Goal: Task Accomplishment & Management: Manage account settings

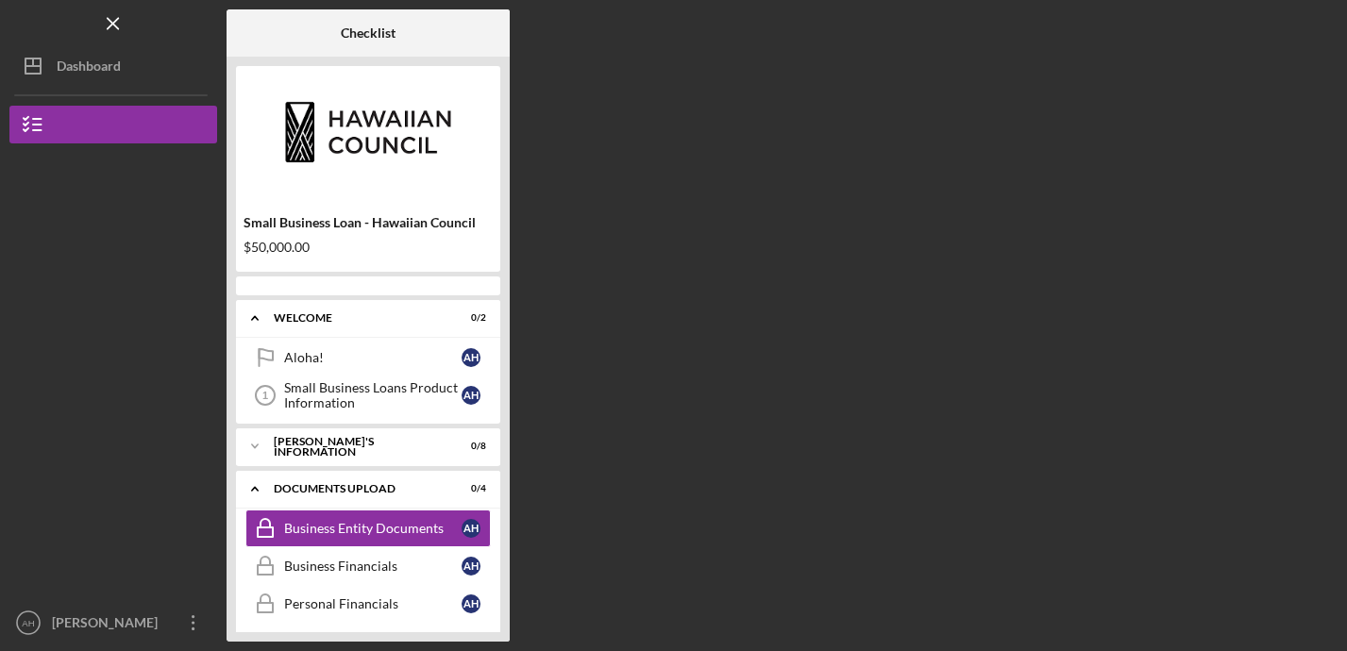
scroll to position [62, 0]
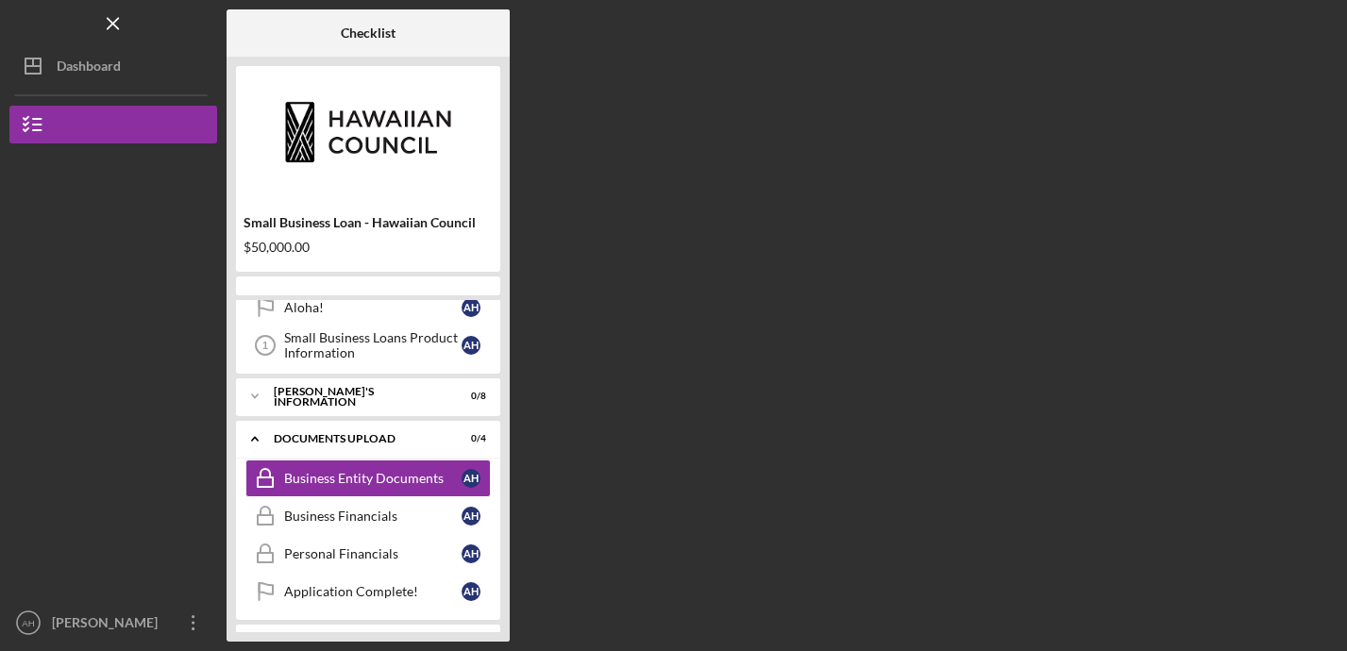
scroll to position [62, 0]
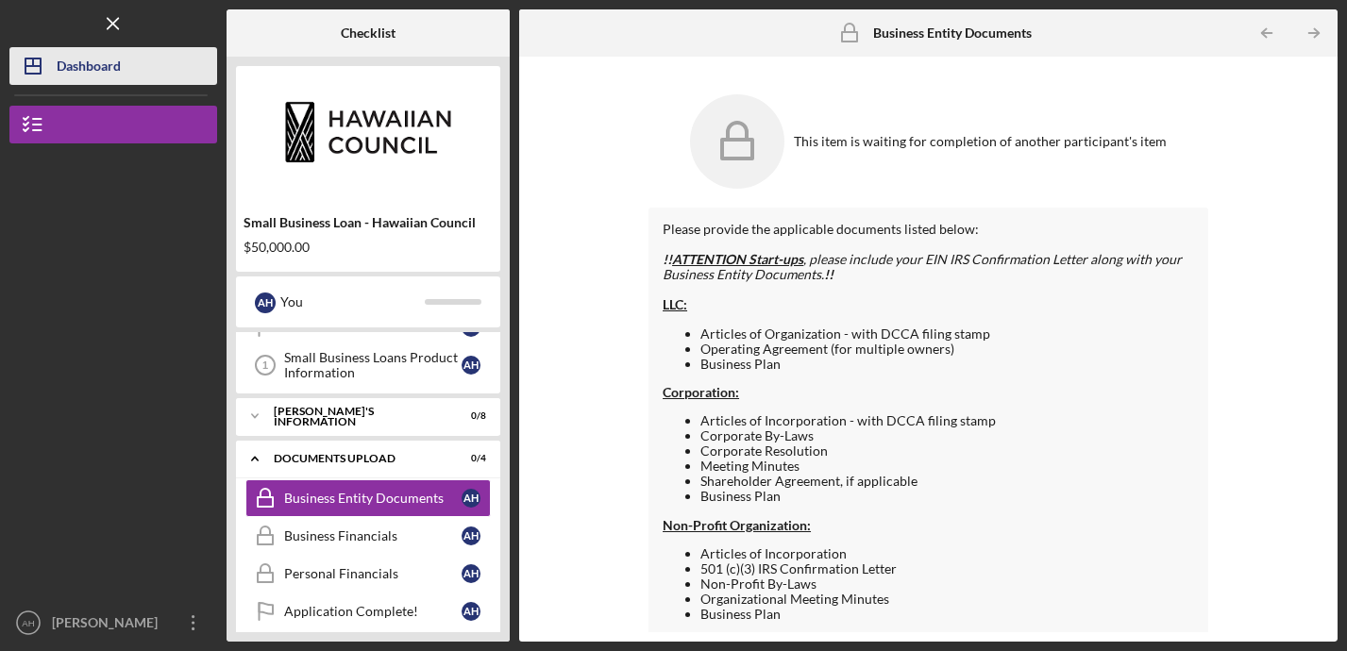
click at [75, 72] on div "Dashboard" at bounding box center [89, 68] width 64 height 42
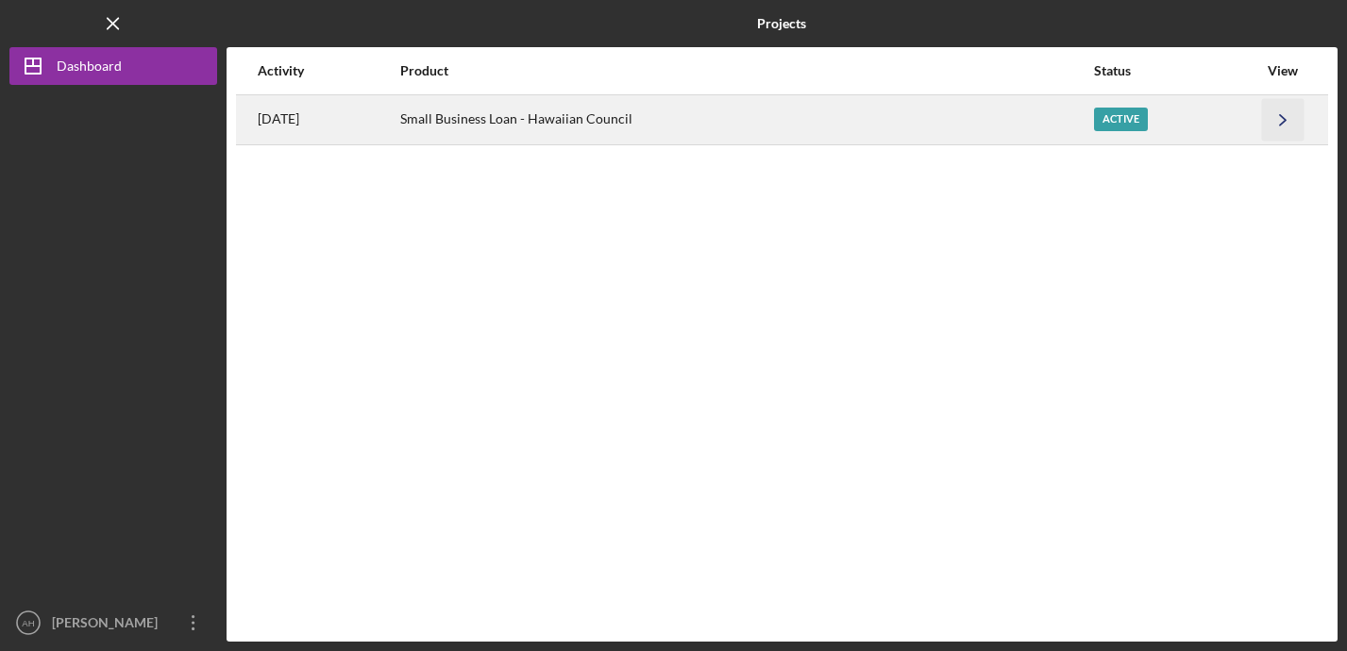
click at [1282, 122] on polyline "button" at bounding box center [1283, 119] width 6 height 10
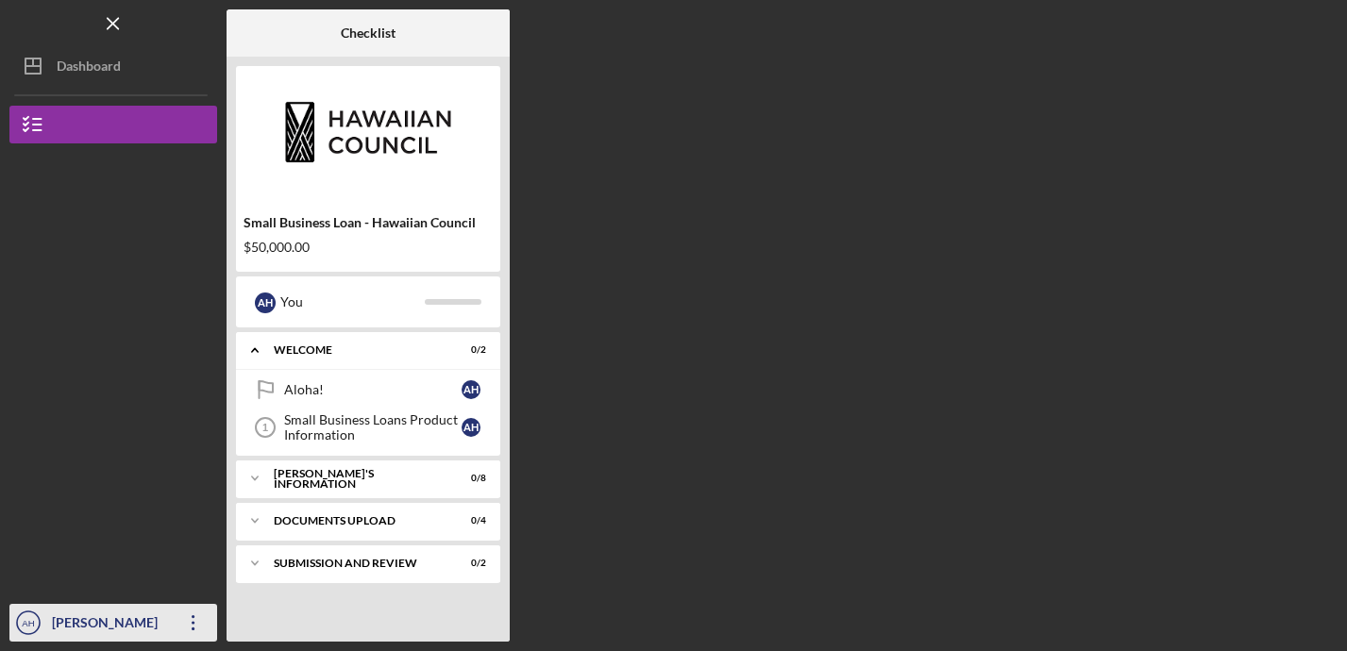
click at [191, 619] on icon "Icon/Overflow" at bounding box center [193, 622] width 47 height 47
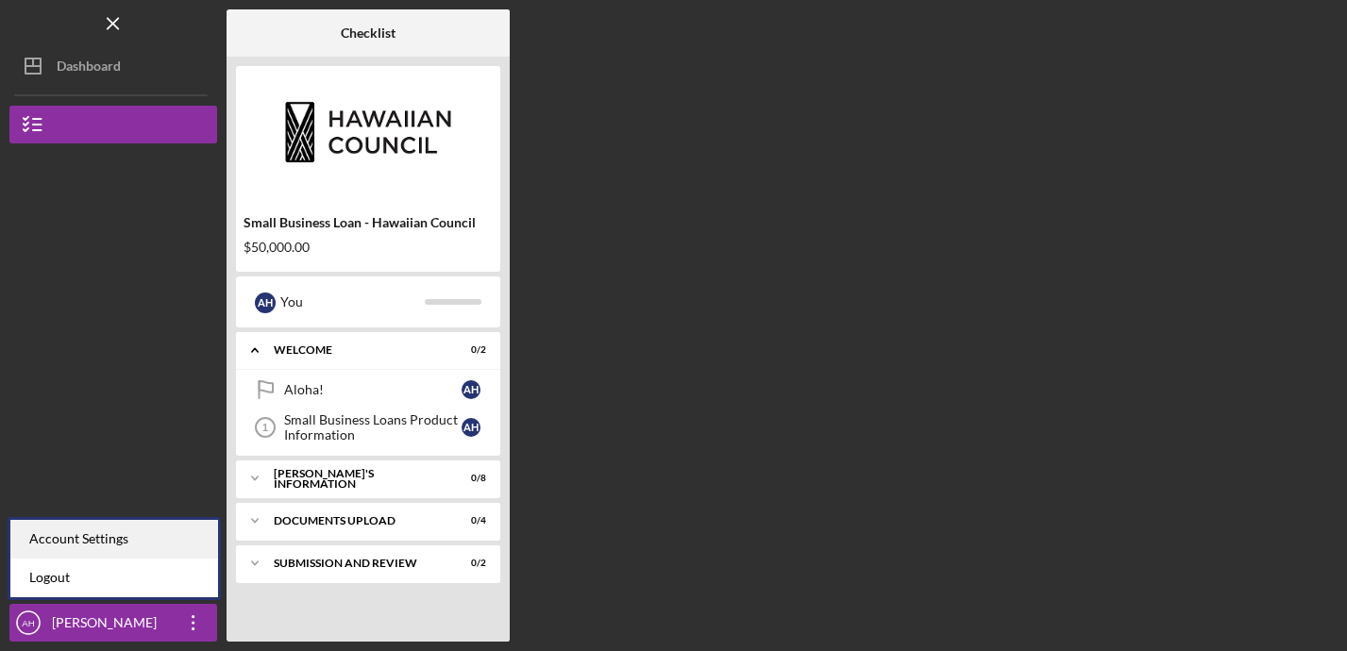
click at [107, 544] on div "Account Settings" at bounding box center [114, 539] width 208 height 39
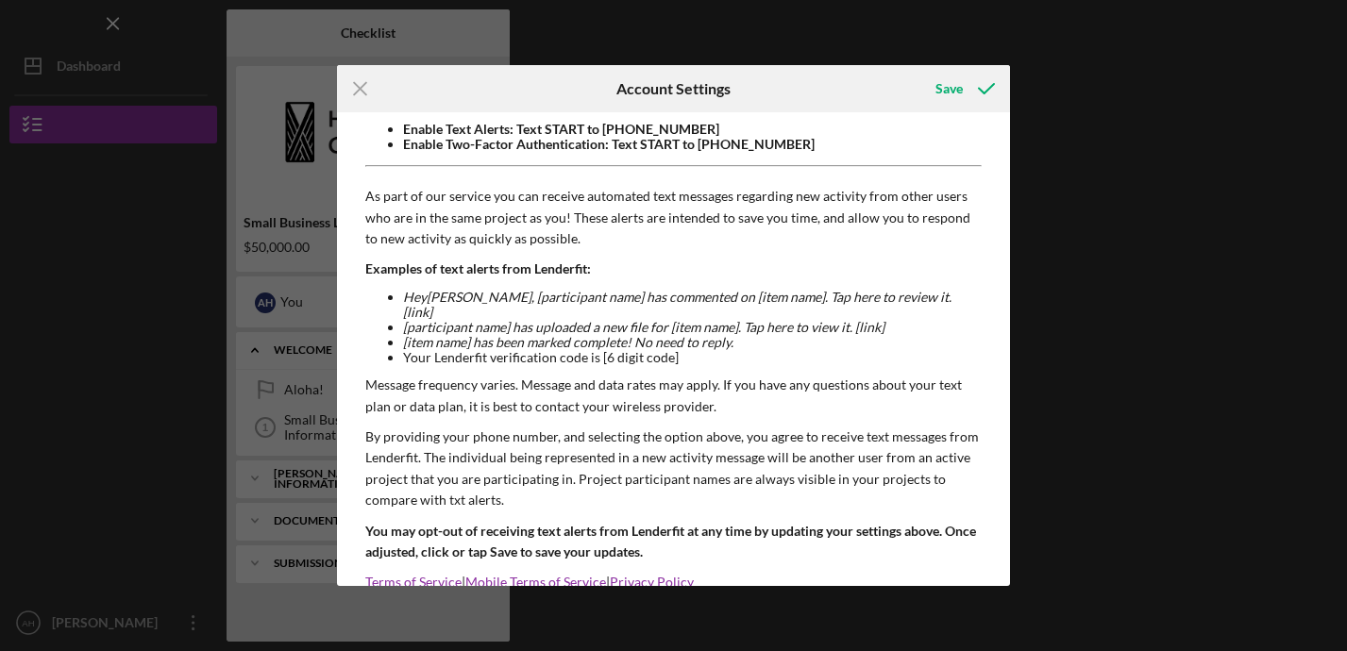
scroll to position [190, 0]
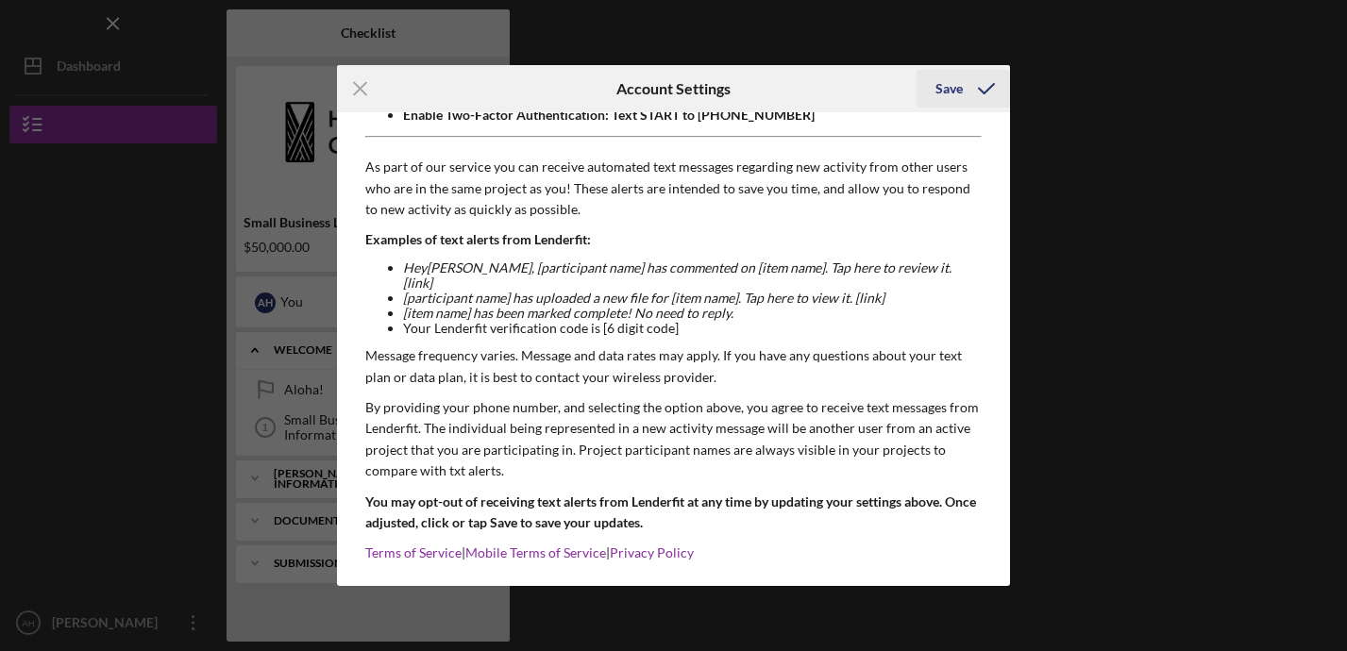
click at [950, 90] on div "Save" at bounding box center [948, 89] width 27 height 38
